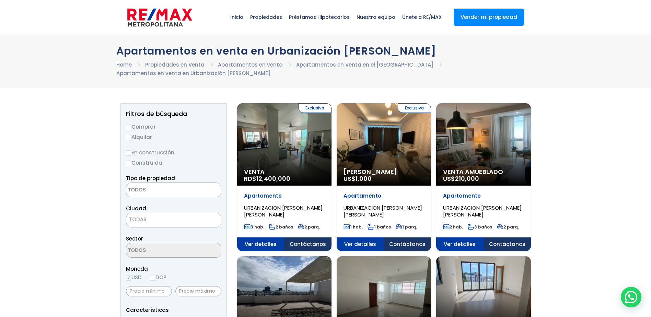
select select
click at [302, 176] on p "Venta RD$ 12,400,000" at bounding box center [284, 176] width 81 height 14
click at [257, 241] on span "Ver detalles" at bounding box center [260, 245] width 47 height 14
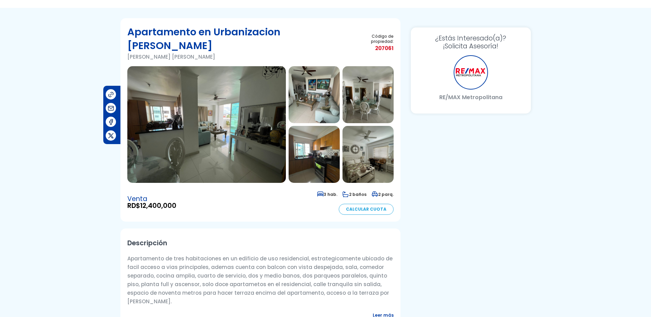
scroll to position [69, 0]
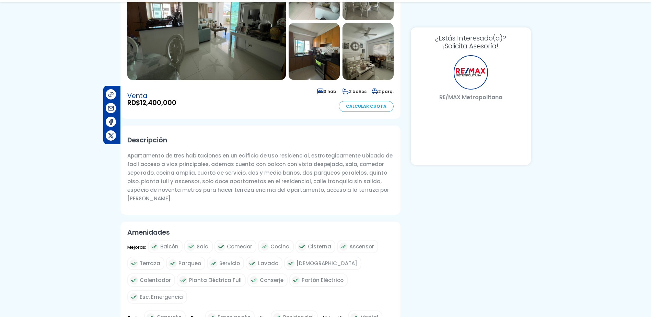
select select "DO"
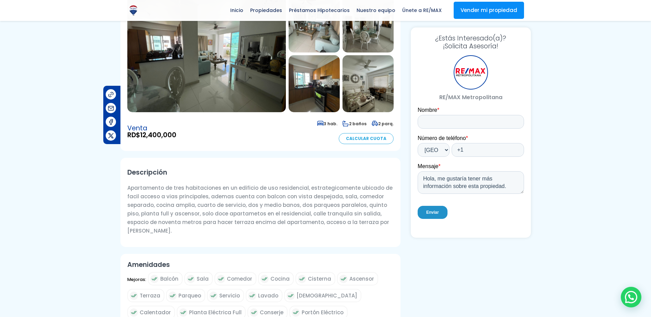
scroll to position [0, 0]
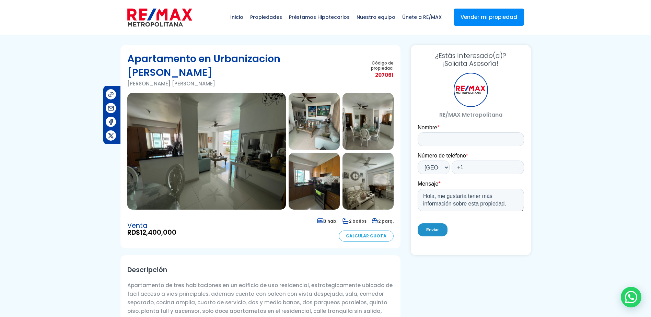
drag, startPoint x: 166, startPoint y: 166, endPoint x: 151, endPoint y: 168, distance: 15.2
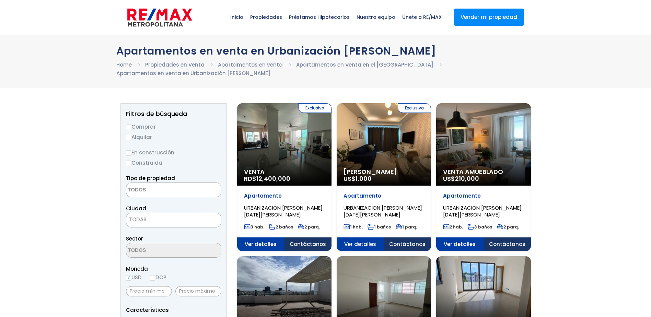
select select
